Goal: Information Seeking & Learning: Learn about a topic

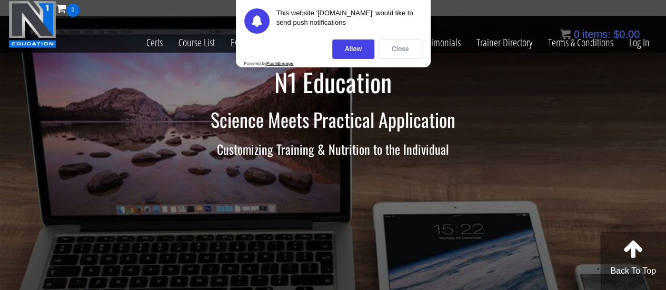
click at [395, 46] on div "Close" at bounding box center [401, 49] width 44 height 19
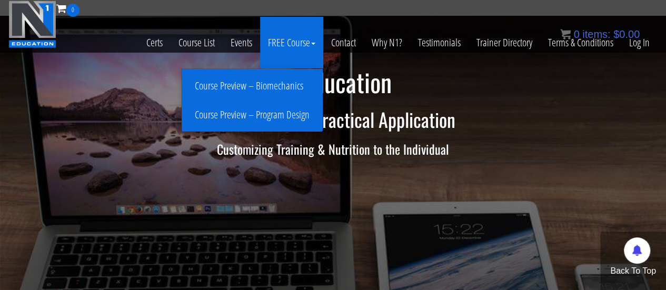
click at [286, 113] on link "Course Preview – Program Design" at bounding box center [252, 115] width 136 height 18
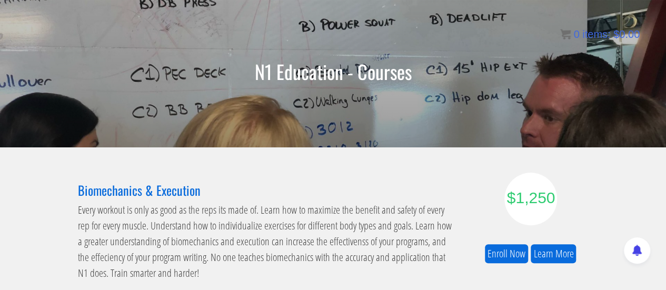
scroll to position [60, 0]
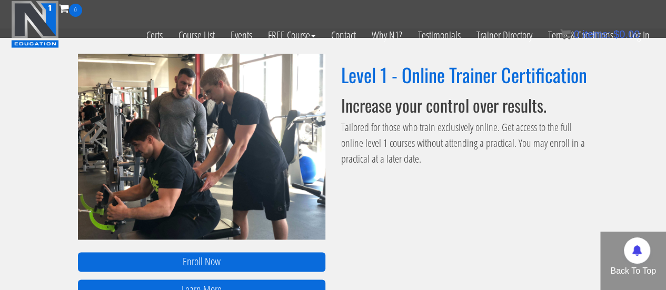
scroll to position [709, 0]
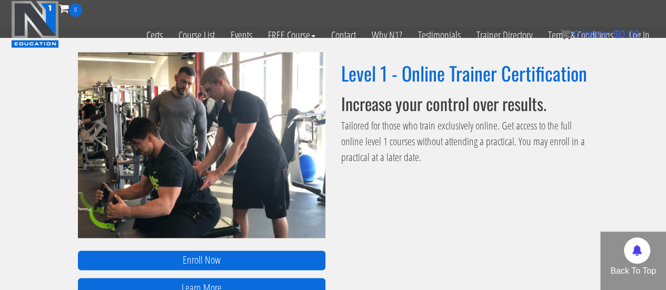
click at [349, 213] on div "Enroll Now Learn More Level 1 - Online Trainer Certification Increase your cont…" at bounding box center [333, 178] width 666 height 303
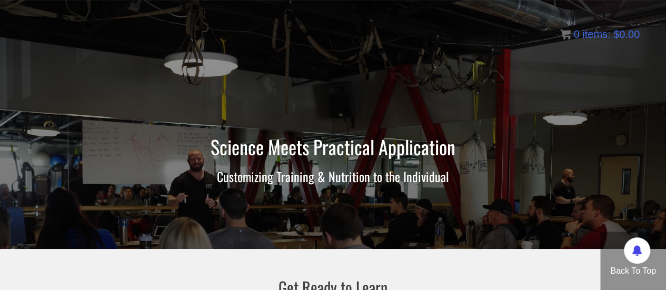
scroll to position [185, 0]
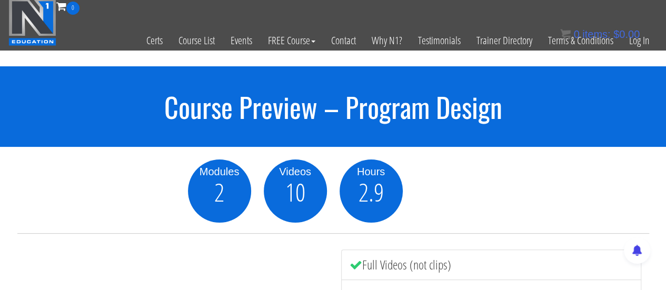
scroll to position [173, 0]
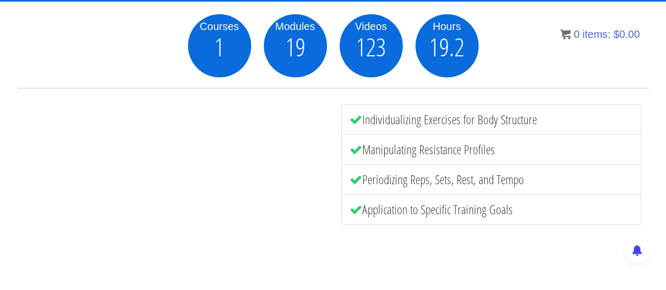
scroll to position [149, 0]
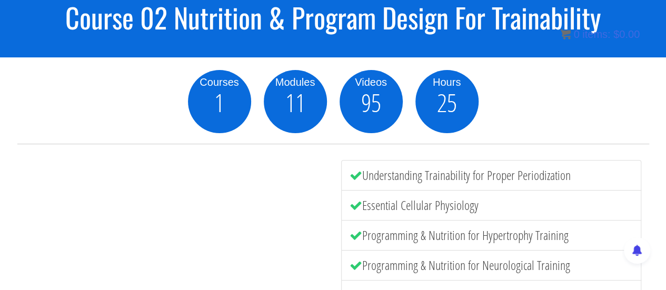
scroll to position [104, 0]
